Goal: Task Accomplishment & Management: Use online tool/utility

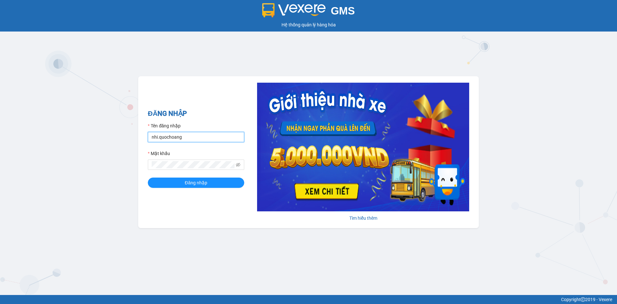
click at [186, 134] on input "nhi.quochoang" at bounding box center [196, 137] width 96 height 10
type input "haiyen.quochoang"
click at [148, 177] on button "Đăng nhập" at bounding box center [196, 182] width 96 height 10
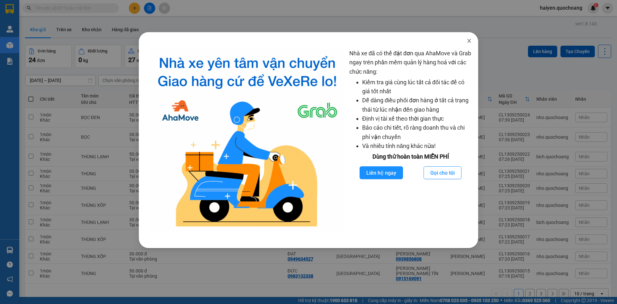
click at [467, 41] on icon "close" at bounding box center [469, 40] width 5 height 5
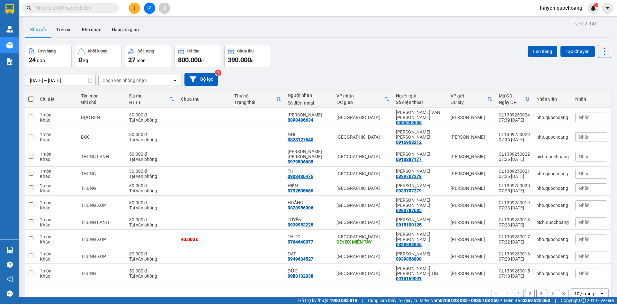
click at [91, 9] on input "text" at bounding box center [73, 8] width 76 height 7
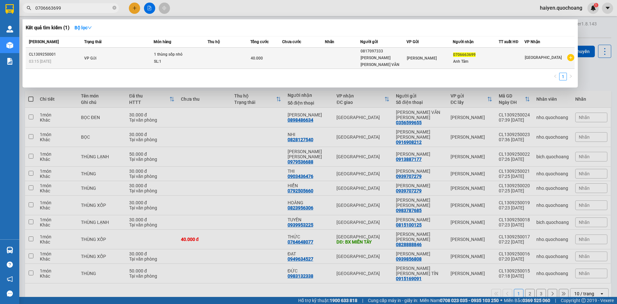
type input "0706663699"
click at [201, 58] on div "SL: 1" at bounding box center [178, 61] width 48 height 7
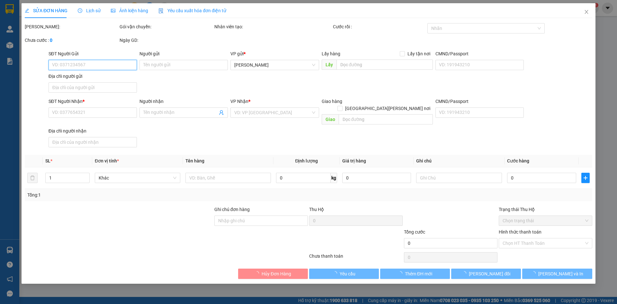
type input "0817097333"
type input "[PERSON_NAME] [PERSON_NAME] VÂN"
type input "0706663699"
type input "Anh Tâm"
type input "40.000"
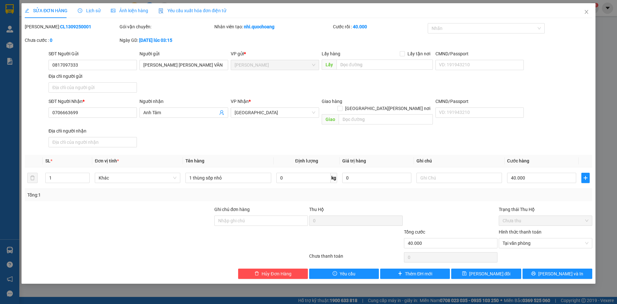
click at [33, 8] on span "SỬA ĐƠN HÀNG" at bounding box center [46, 10] width 43 height 5
